Goal: Task Accomplishment & Management: Manage account settings

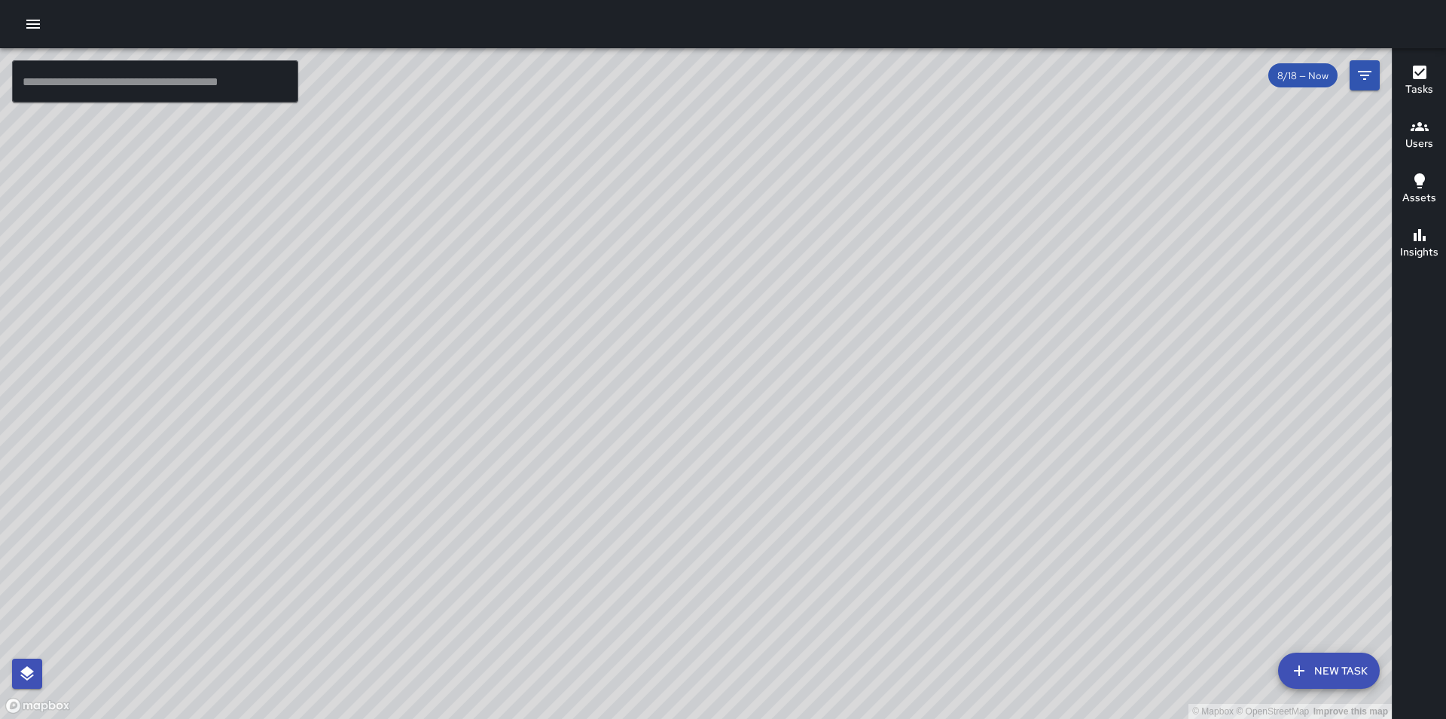
drag, startPoint x: 0, startPoint y: 0, endPoint x: 1174, endPoint y: 311, distance: 1214.1
click at [46, 20] on button "button" at bounding box center [33, 24] width 30 height 30
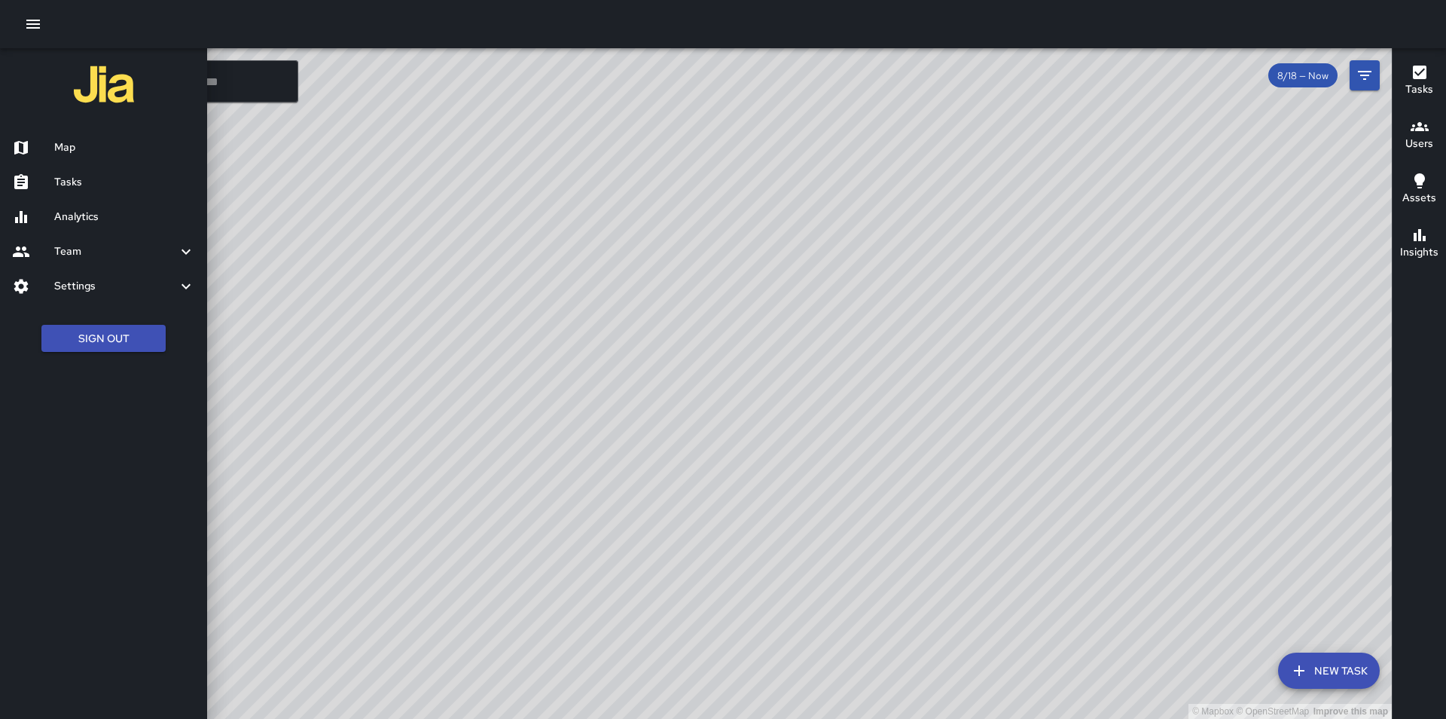
click at [63, 179] on h6 "Tasks" at bounding box center [124, 182] width 141 height 17
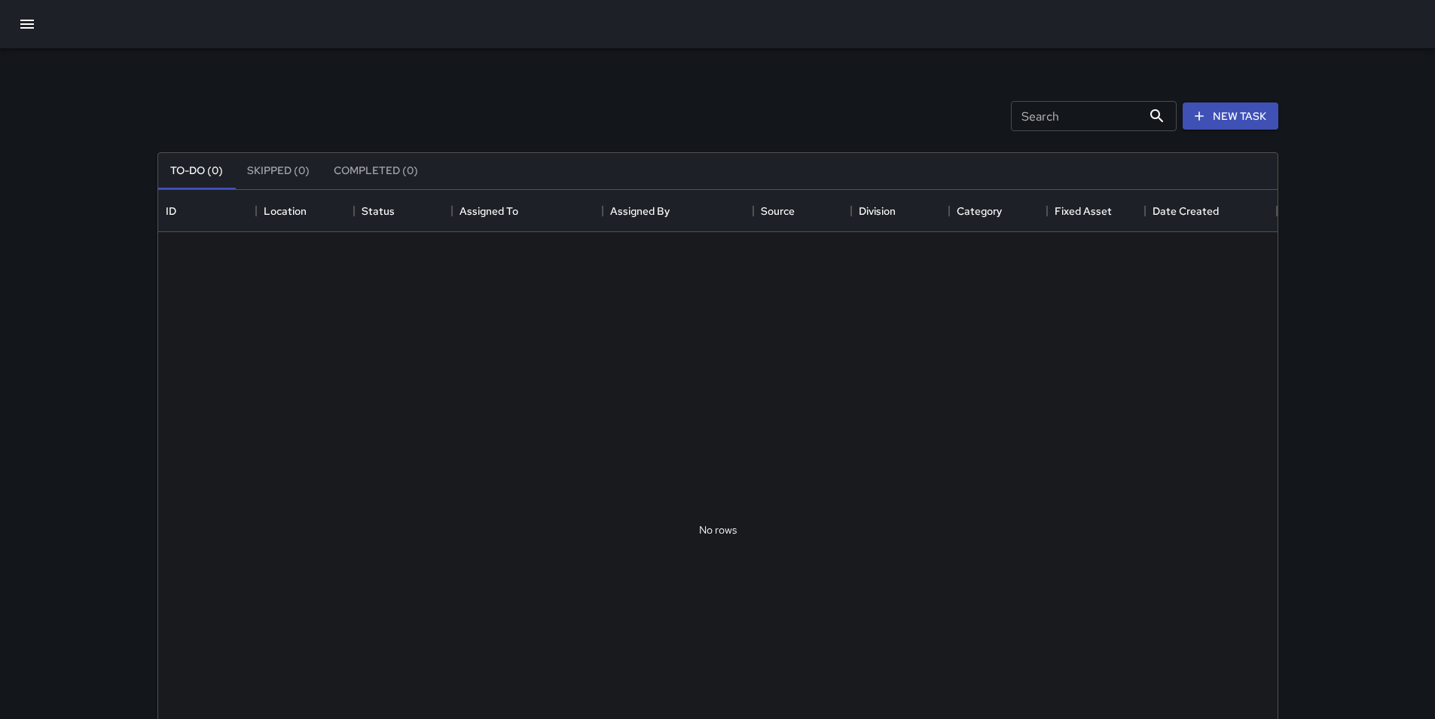
scroll to position [627, 1108]
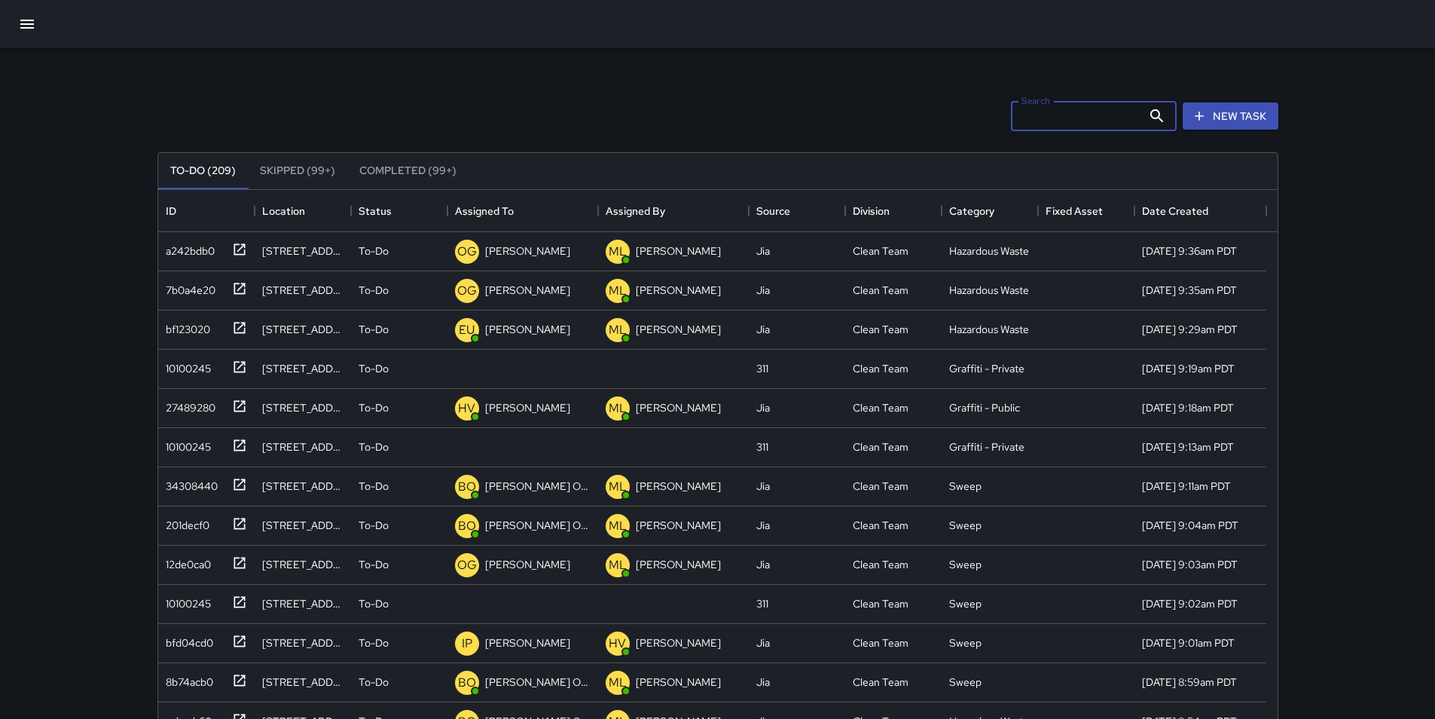
click at [1066, 114] on input "Search" at bounding box center [1076, 116] width 131 height 30
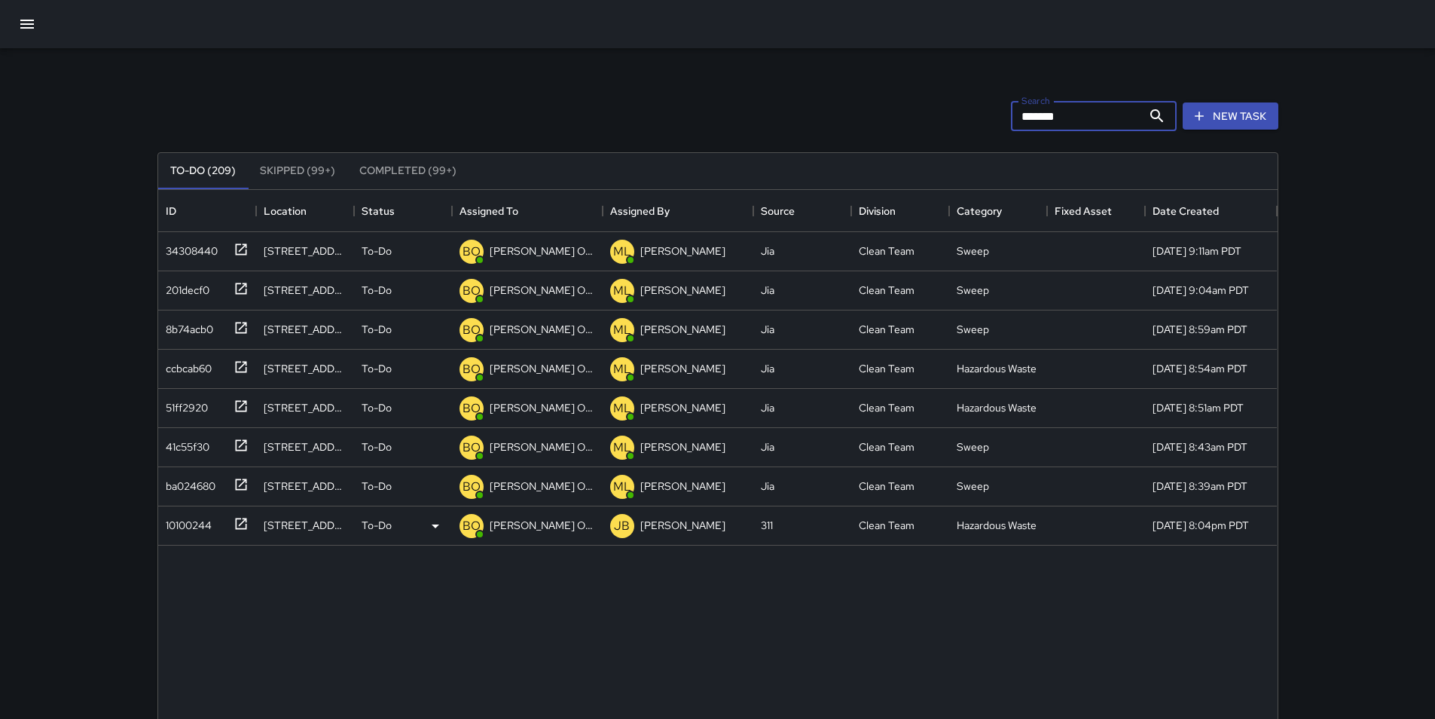
type input "*******"
click at [513, 526] on p "[PERSON_NAME] Overall" at bounding box center [542, 524] width 105 height 15
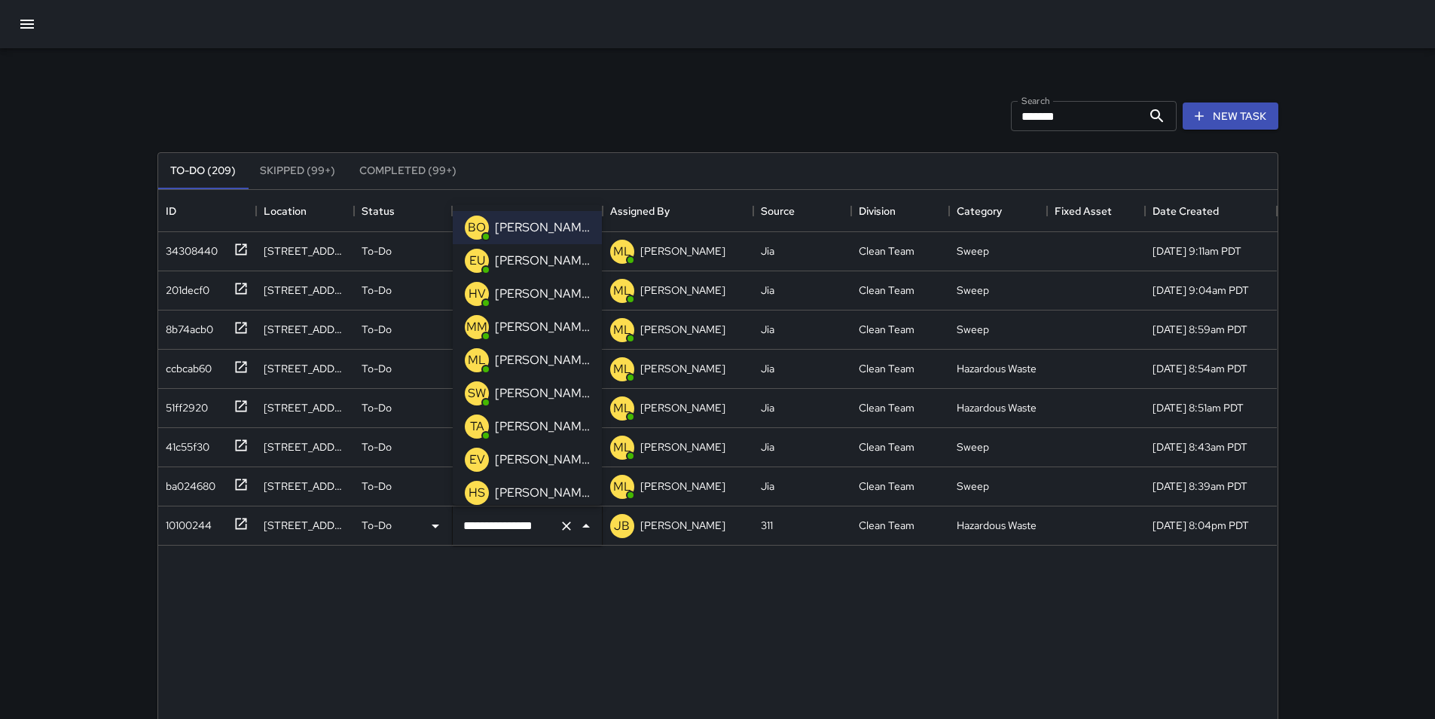
click at [573, 524] on icon "Clear" at bounding box center [566, 525] width 15 height 15
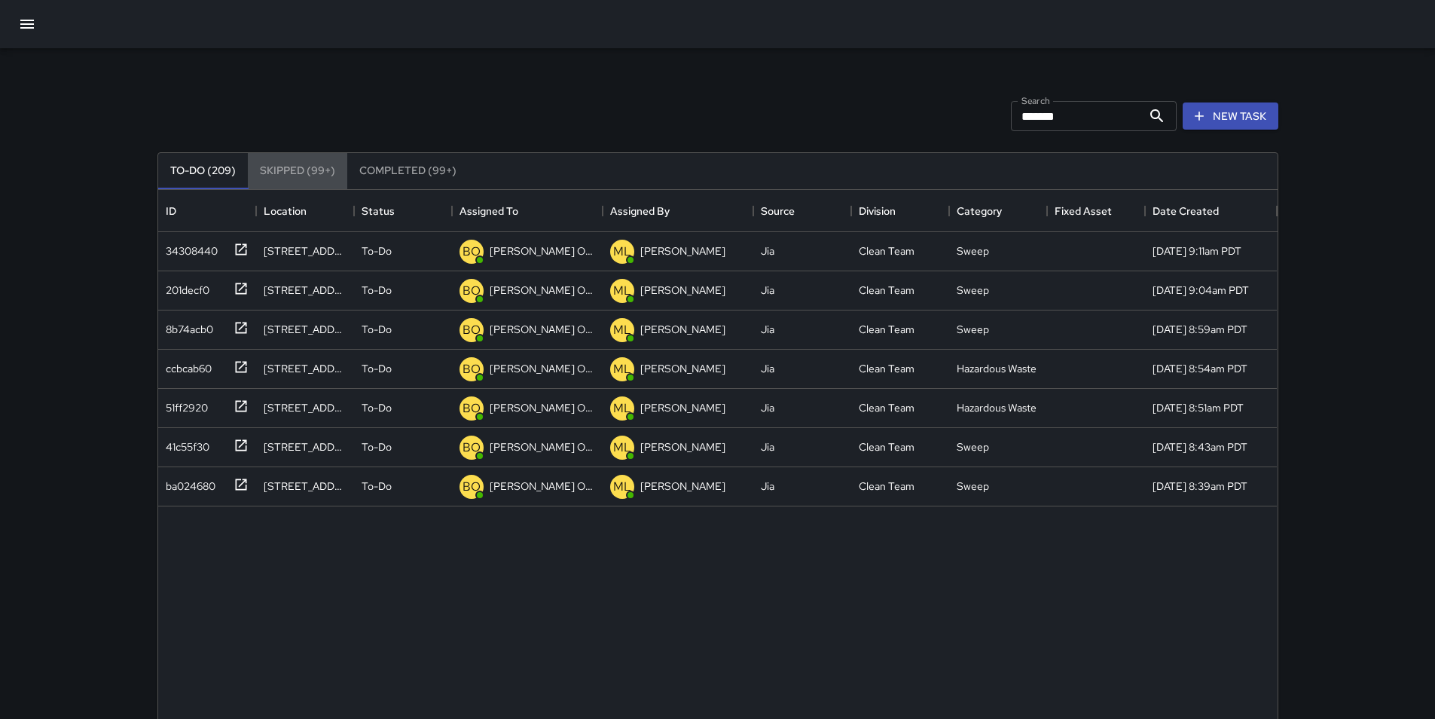
click at [323, 166] on button "Skipped (99+)" at bounding box center [297, 171] width 99 height 36
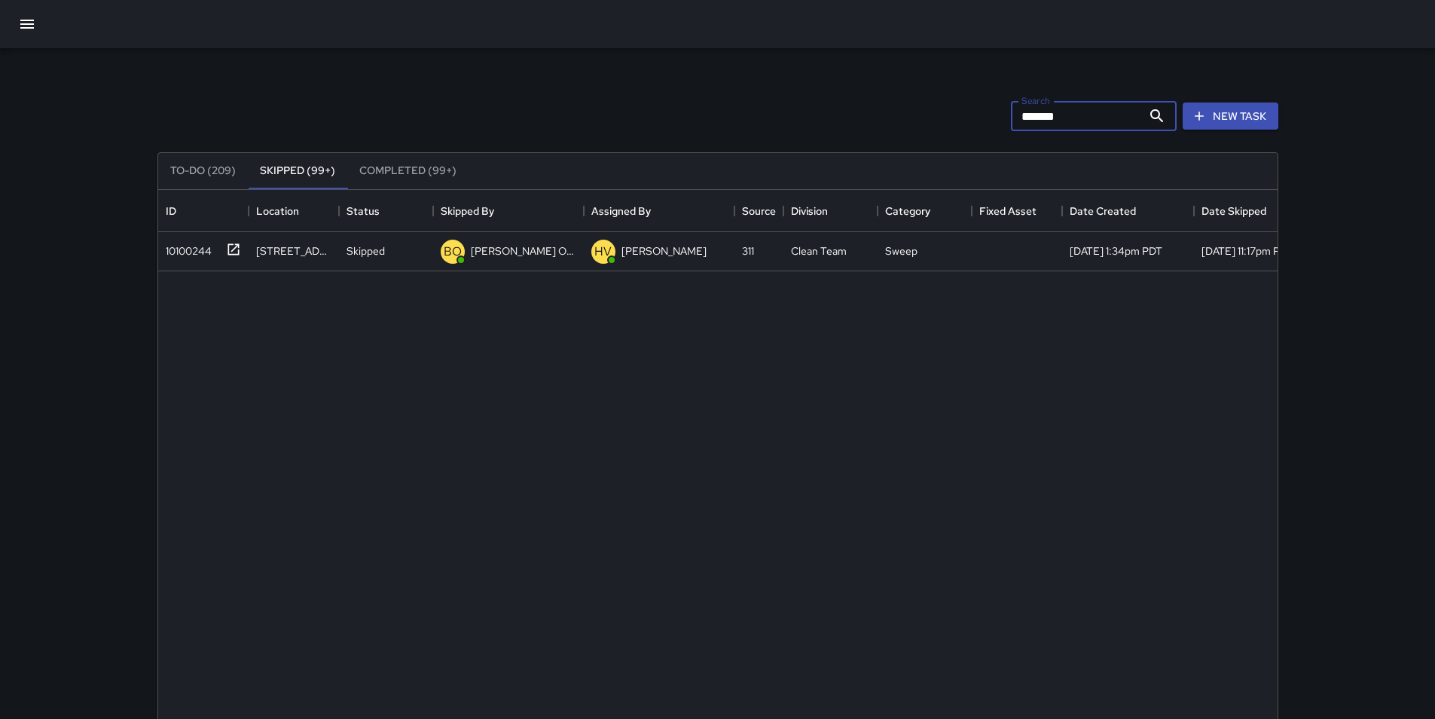
drag, startPoint x: 1131, startPoint y: 120, endPoint x: 772, endPoint y: 124, distance: 358.6
click at [772, 124] on div "Search ******* Search New Task" at bounding box center [717, 116] width 1127 height 78
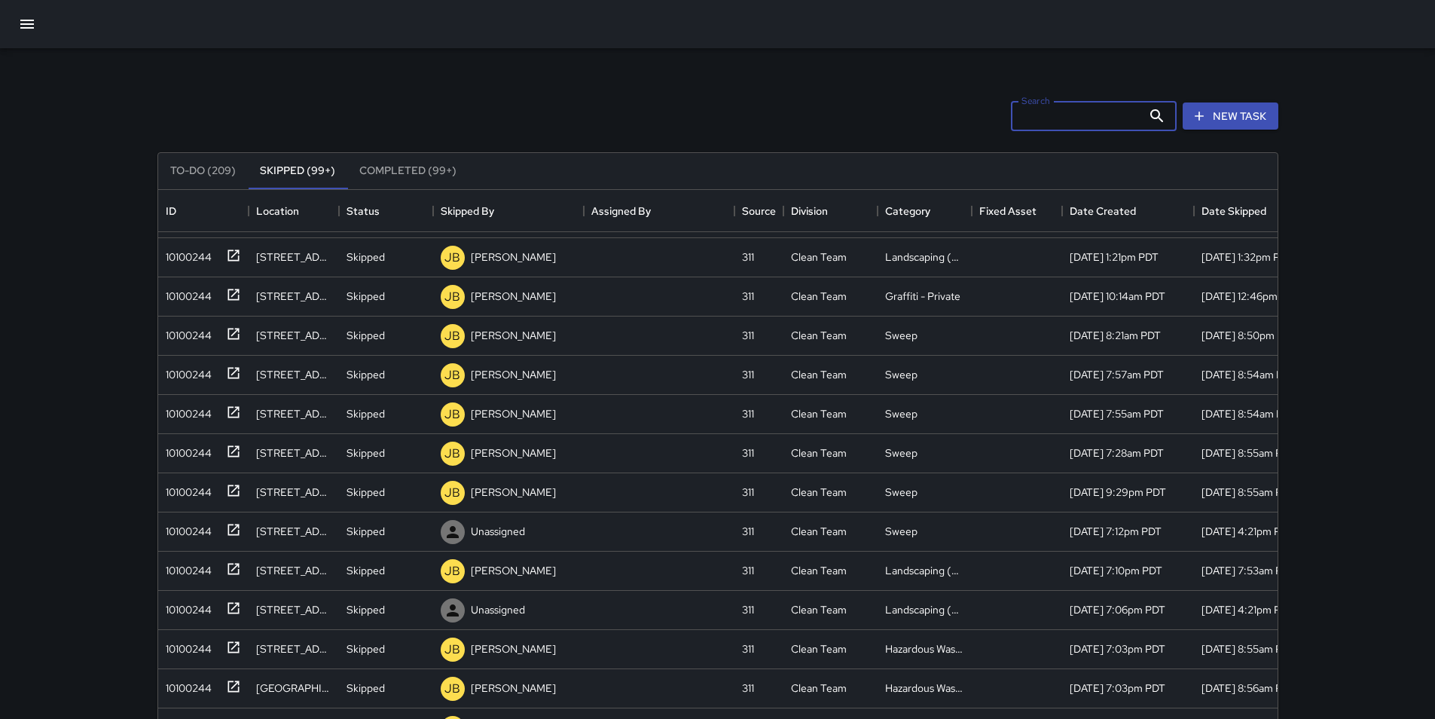
scroll to position [904, 0]
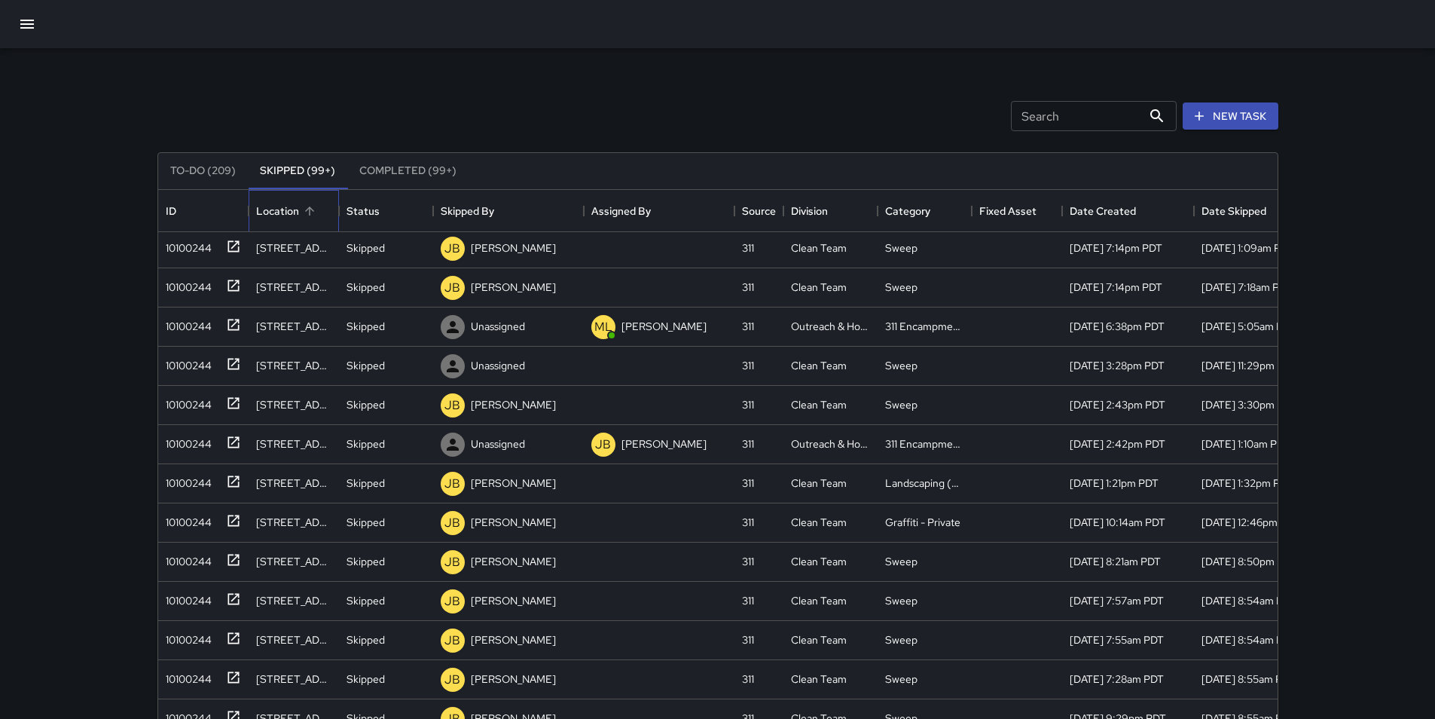
click at [297, 207] on div "Location" at bounding box center [277, 211] width 43 height 42
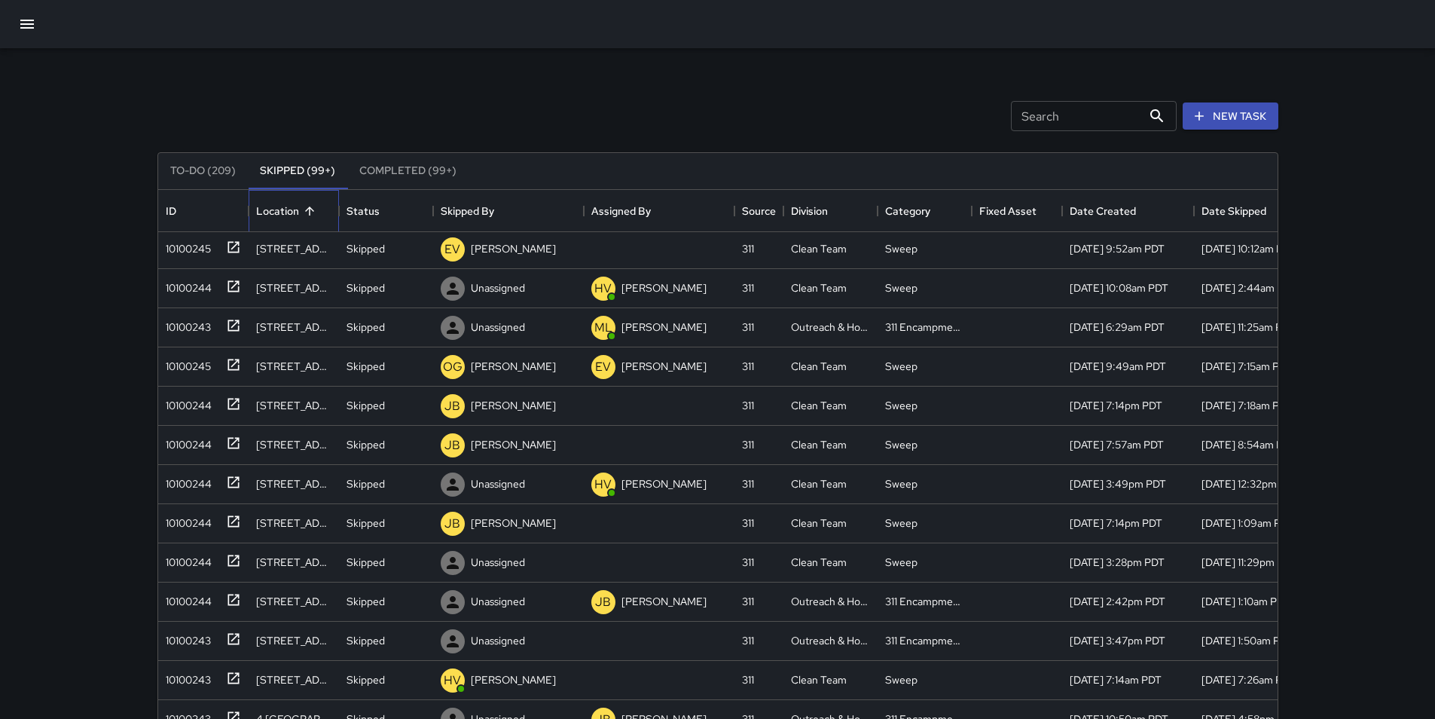
scroll to position [1808, 0]
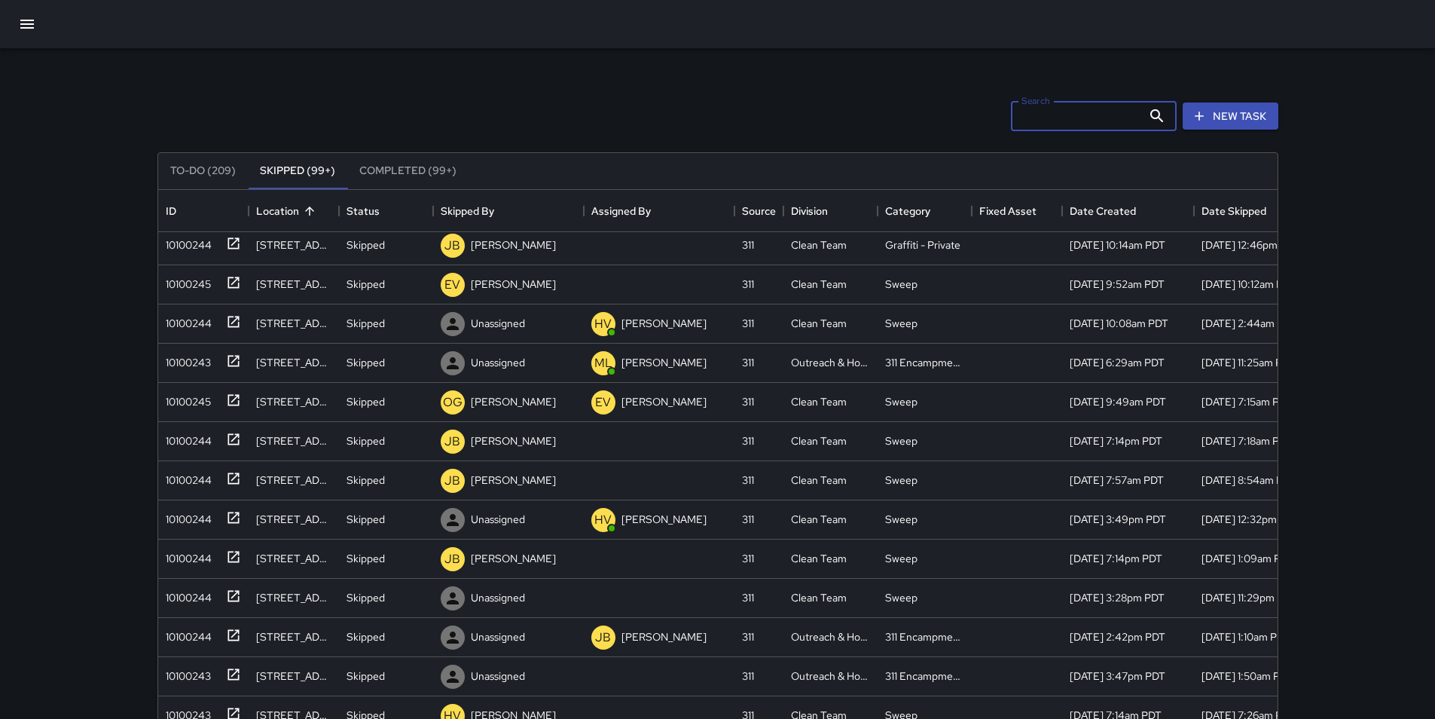
click at [1030, 114] on input "Search" at bounding box center [1076, 116] width 131 height 30
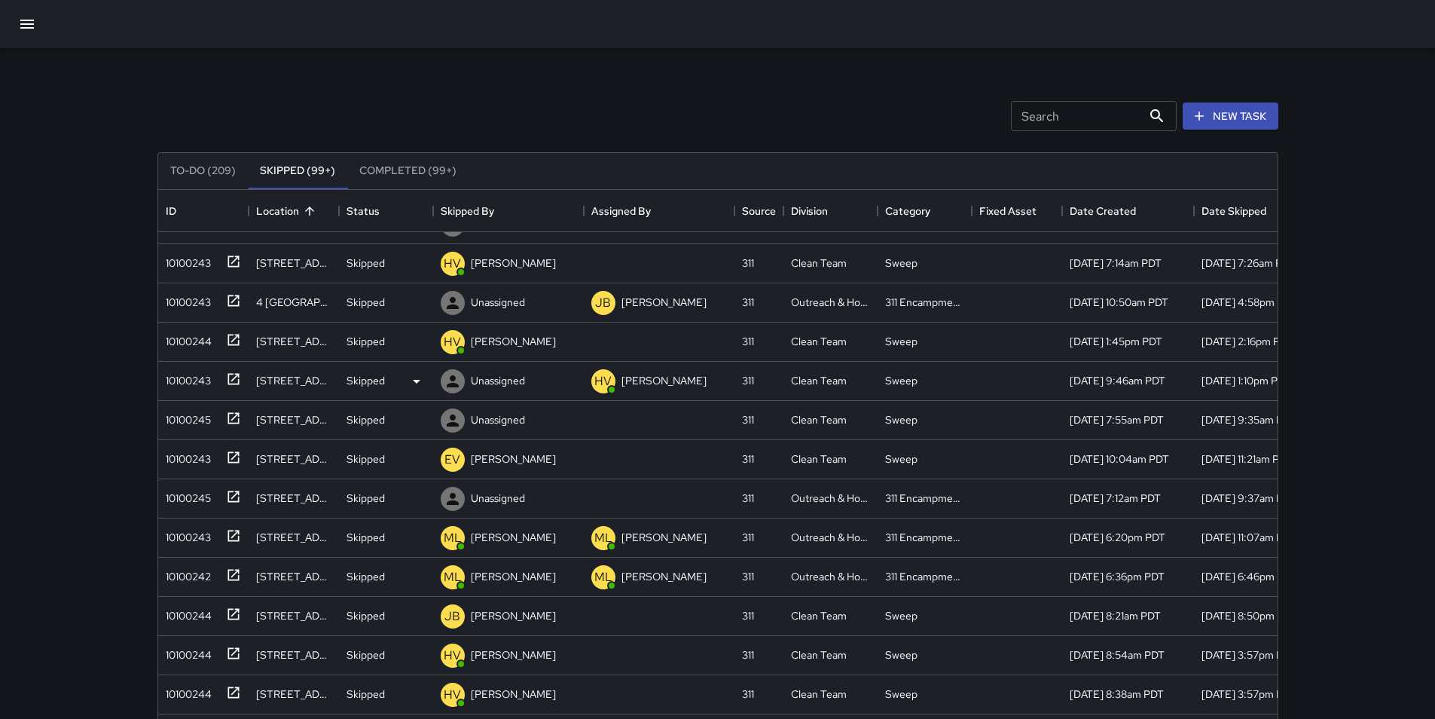
scroll to position [2712, 0]
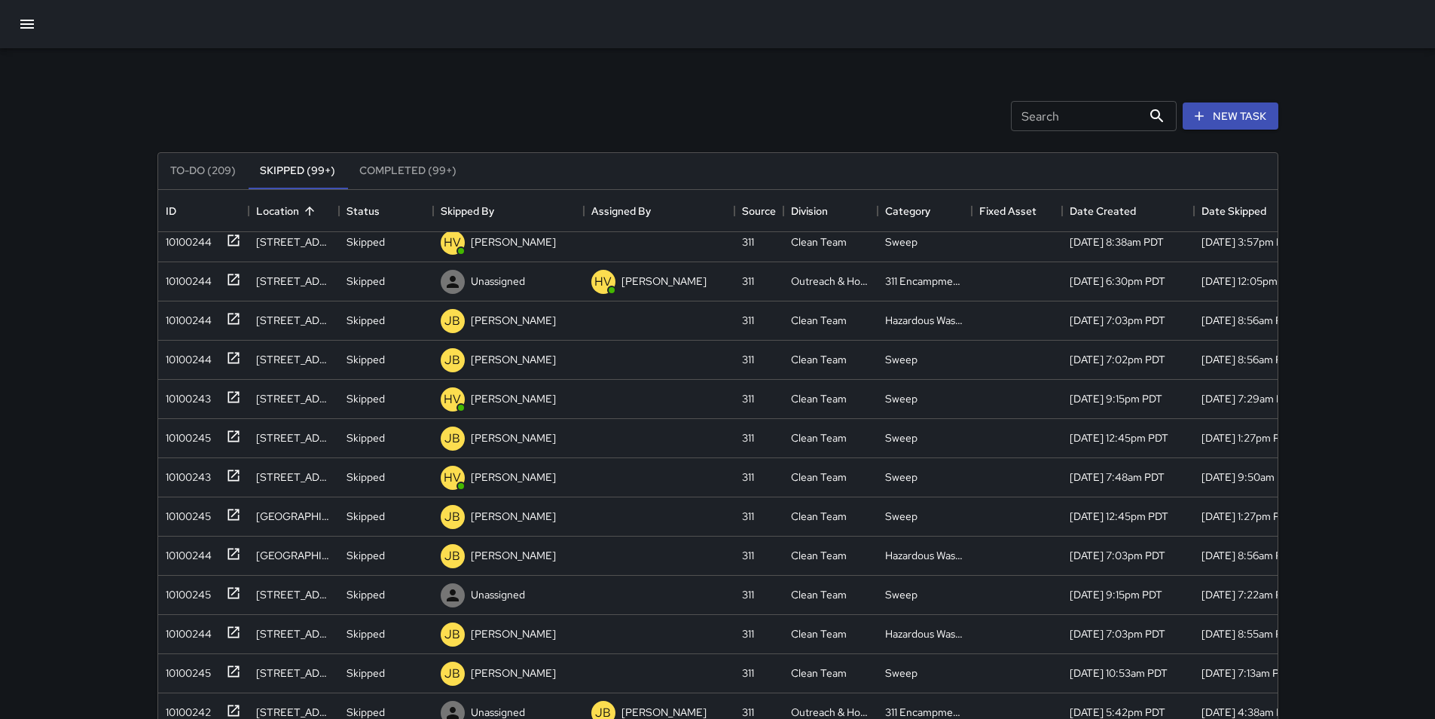
click at [1088, 121] on input "Search" at bounding box center [1076, 116] width 131 height 30
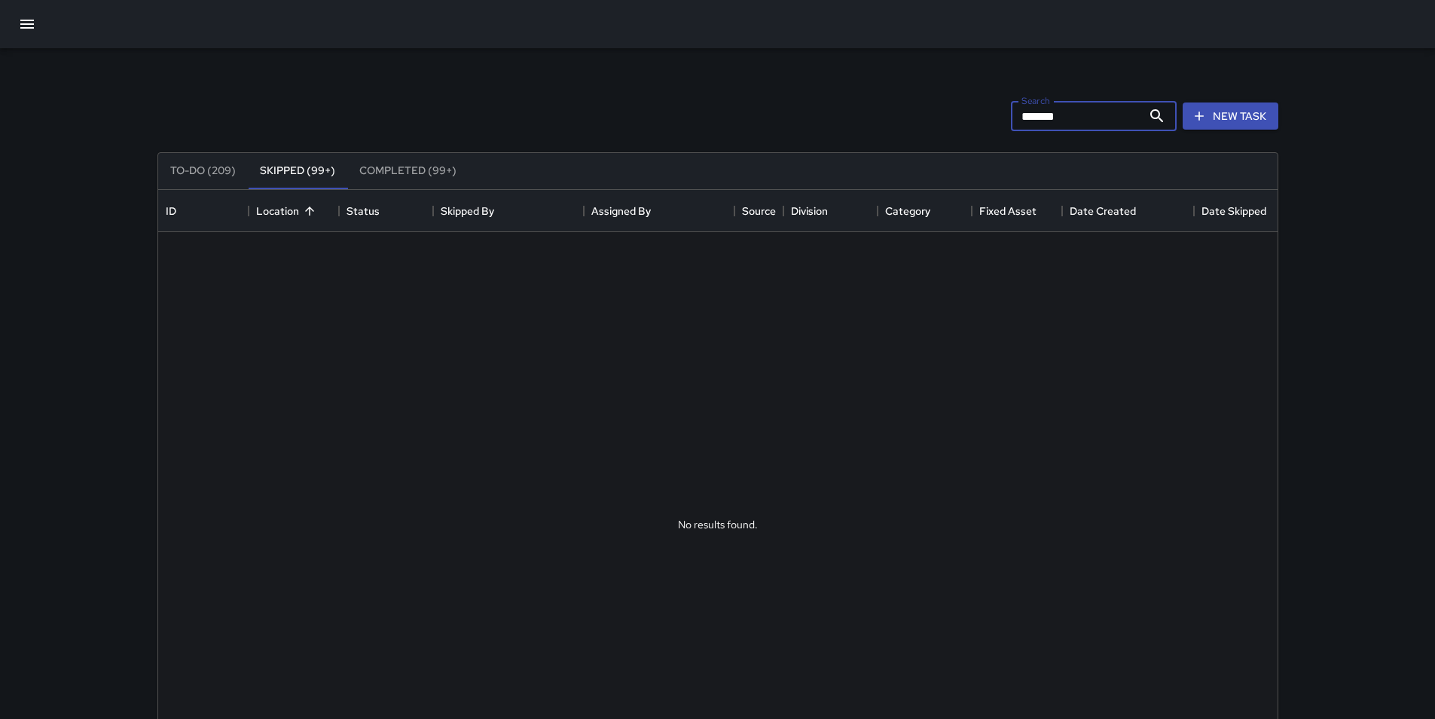
scroll to position [0, 0]
type input "*********"
click at [402, 168] on button "Completed (99+)" at bounding box center [407, 171] width 121 height 36
click at [295, 175] on button "Skipped (99+)" at bounding box center [297, 171] width 99 height 36
click at [251, 174] on button "Skipped (99+)" at bounding box center [297, 171] width 99 height 36
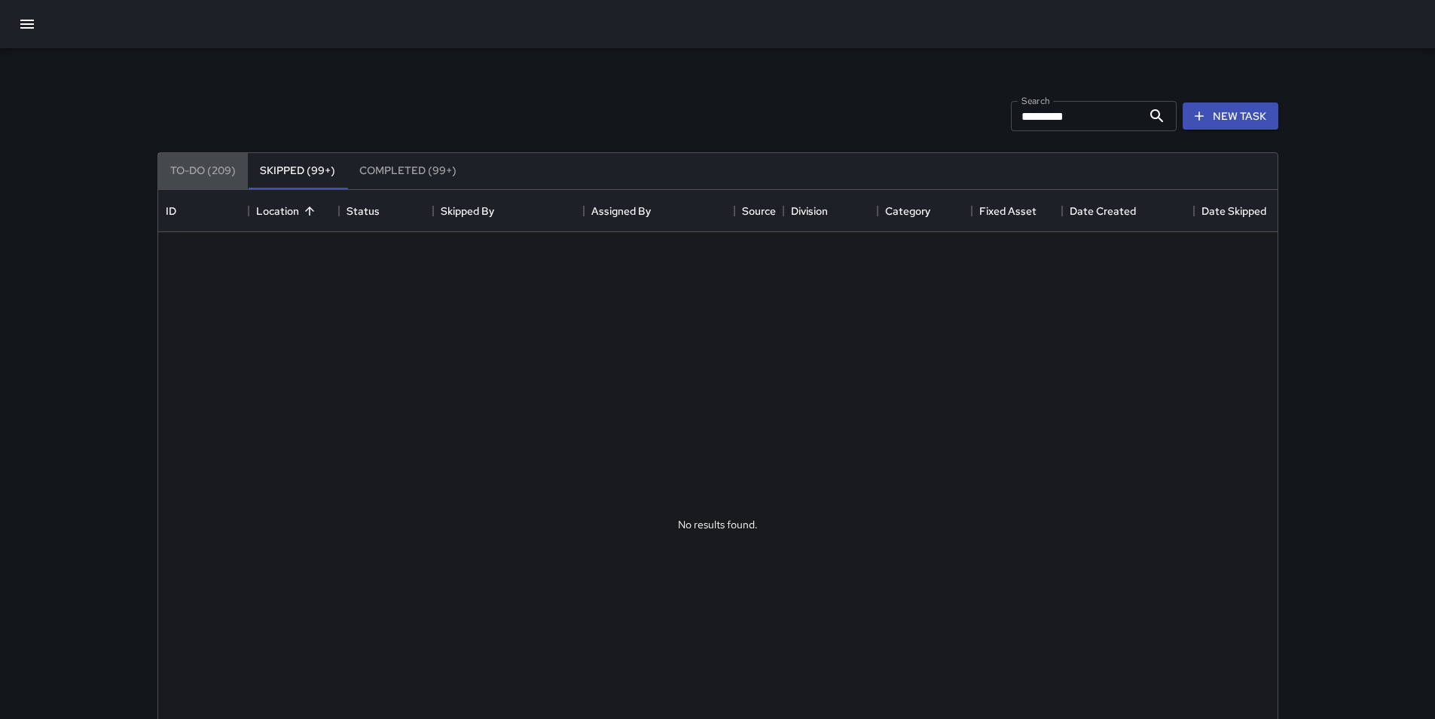
click at [213, 174] on button "To-Do (209)" at bounding box center [203, 171] width 90 height 36
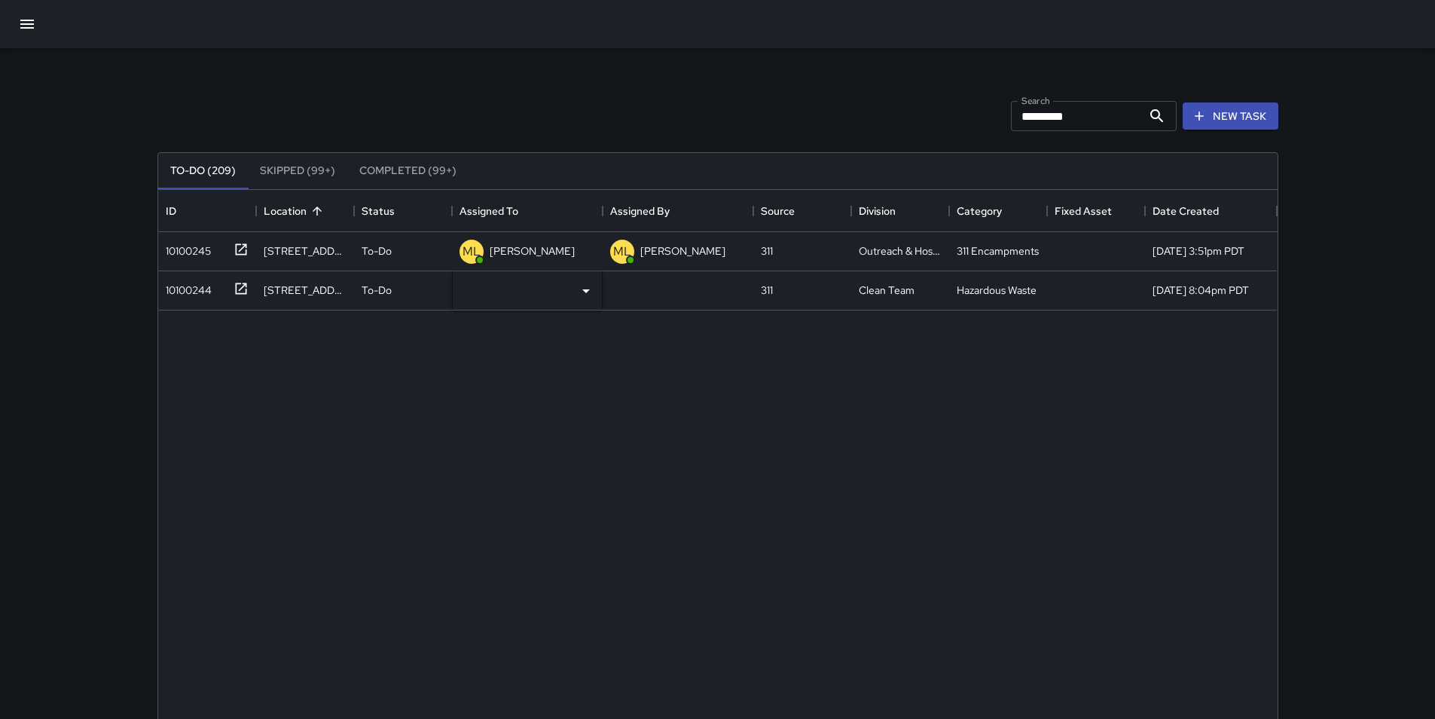
click at [337, 359] on div "10100245 [STREET_ADDRESS] To-Do ML [PERSON_NAME] ML [PERSON_NAME] 311 Outreach …" at bounding box center [717, 530] width 1119 height 596
click at [391, 289] on p "To-Do" at bounding box center [377, 289] width 30 height 15
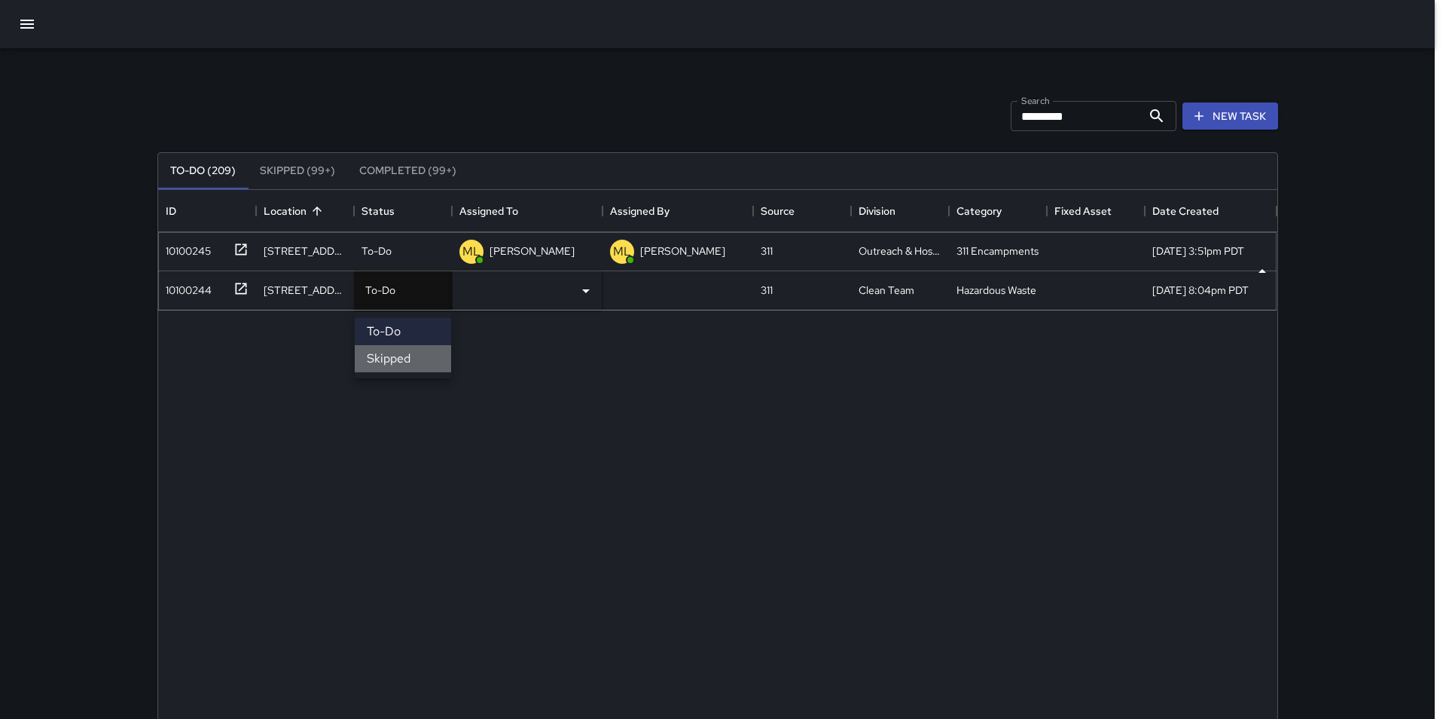
drag, startPoint x: 416, startPoint y: 359, endPoint x: 445, endPoint y: 279, distance: 85.1
click at [417, 358] on li "Skipped" at bounding box center [403, 358] width 96 height 27
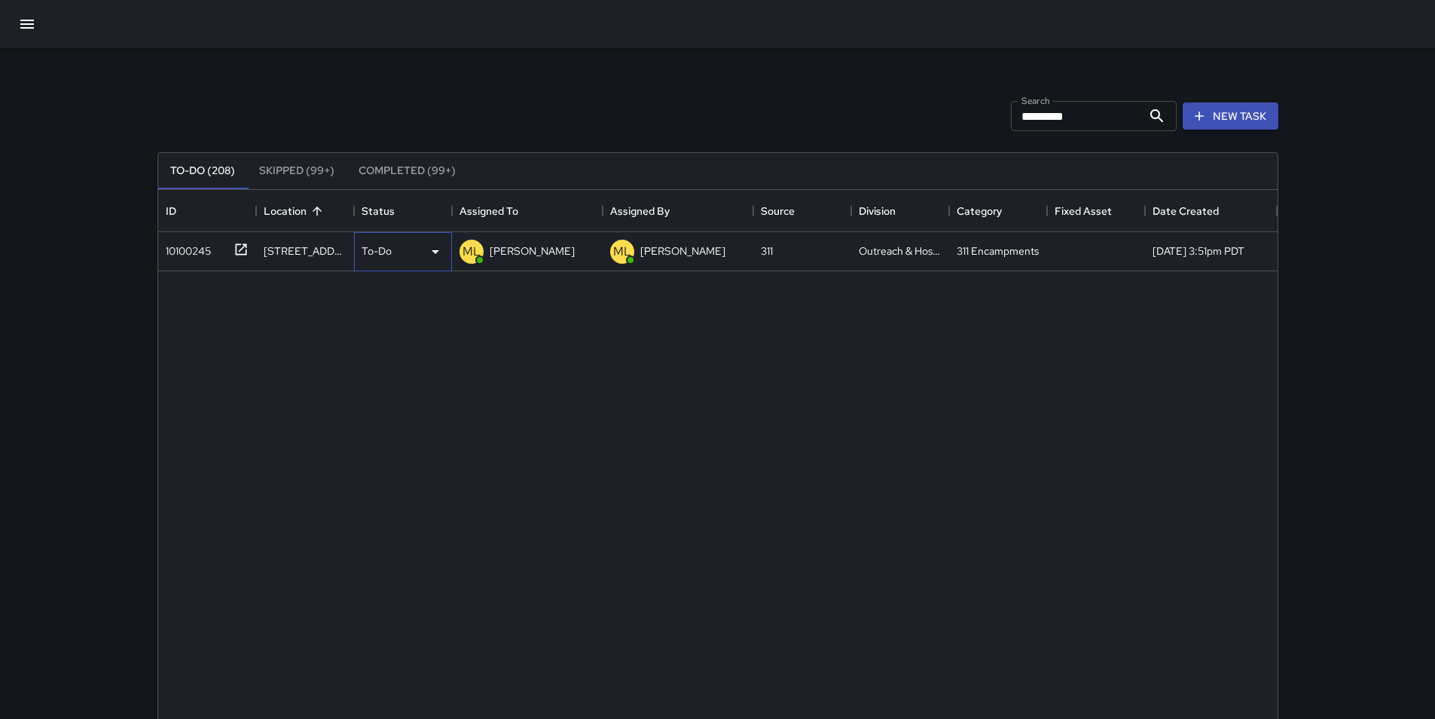
click at [444, 243] on div "To-Do" at bounding box center [403, 251] width 98 height 39
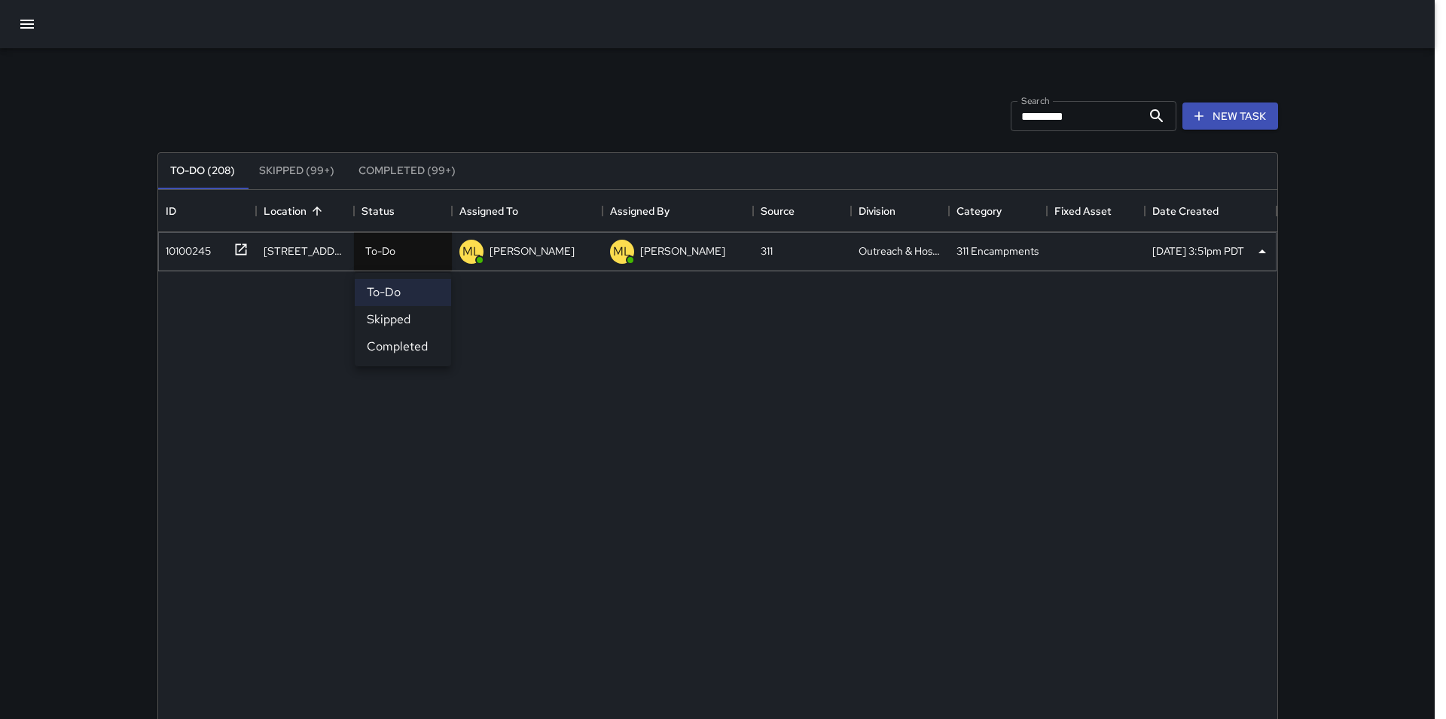
drag, startPoint x: 423, startPoint y: 345, endPoint x: 420, endPoint y: 320, distance: 25.0
click at [420, 320] on ul "To-Do Skipped Completed" at bounding box center [403, 319] width 96 height 93
click at [420, 319] on li "Skipped" at bounding box center [403, 319] width 96 height 27
